Goal: Use online tool/utility: Utilize a website feature to perform a specific function

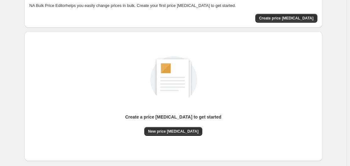
scroll to position [39, 0]
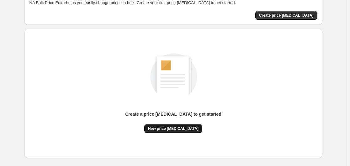
click at [177, 128] on span "New price [MEDICAL_DATA]" at bounding box center [173, 128] width 51 height 5
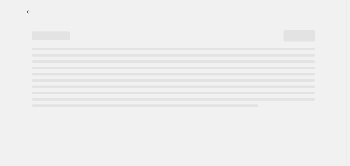
select select "percentage"
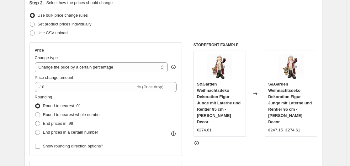
scroll to position [69, 0]
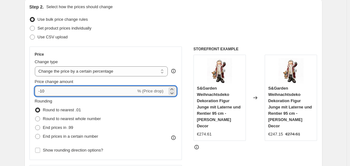
click at [79, 94] on input "-10" at bounding box center [85, 91] width 101 height 10
type input "-1"
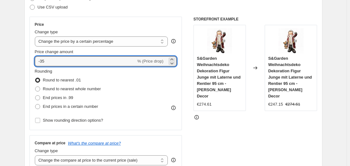
scroll to position [103, 0]
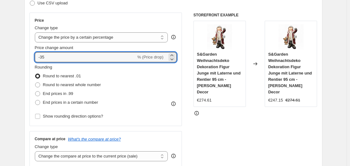
type input "-35"
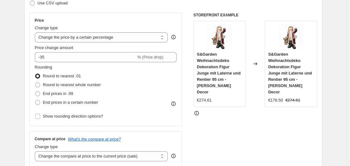
click at [144, 78] on div "Rounding Round to nearest .01 Round to nearest whole number End prices in .99 E…" at bounding box center [106, 85] width 142 height 43
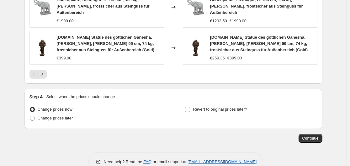
scroll to position [516, 0]
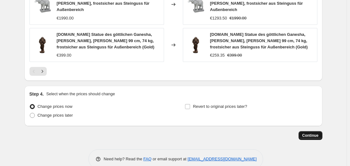
click at [316, 133] on span "Continue" at bounding box center [311, 135] width 16 height 5
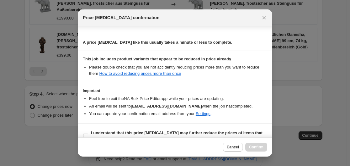
scroll to position [99, 0]
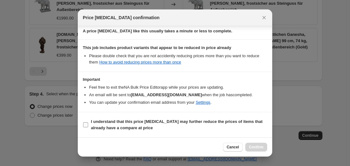
click at [89, 124] on label "I understand that this price change job may further reduce the prices of items …" at bounding box center [175, 124] width 185 height 15
click at [88, 124] on input "I understand that this price change job may further reduce the prices of items …" at bounding box center [85, 124] width 5 height 5
checkbox input "true"
click at [257, 148] on span "Confirm" at bounding box center [256, 146] width 14 height 5
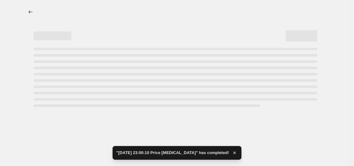
select select "percentage"
